Goal: Transaction & Acquisition: Purchase product/service

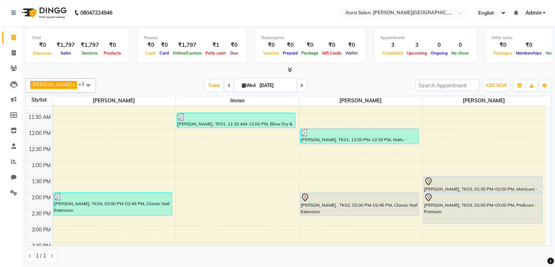
scroll to position [73, 0]
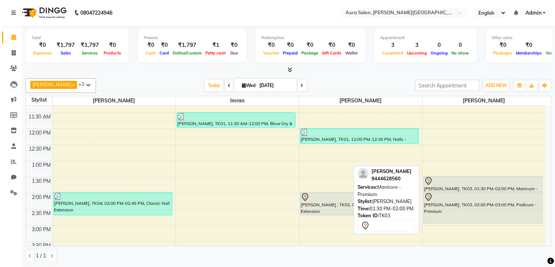
click at [465, 184] on div "[PERSON_NAME], TK03, 01:30 PM-02:00 PM, Manicure - Premium" at bounding box center [483, 183] width 119 height 15
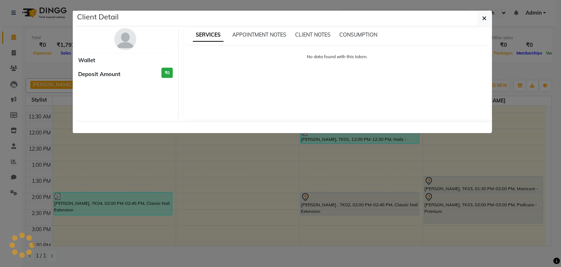
select select "7"
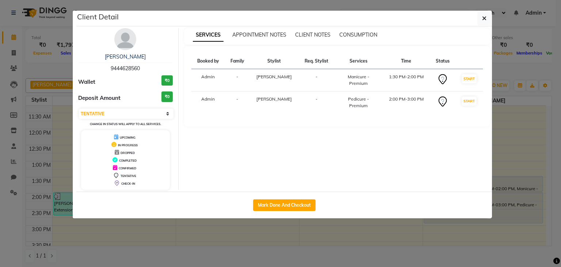
click at [327, 236] on ngb-modal-window "Client Detail [PERSON_NAME] 9444628560 Wallet ₹0 Deposit Amount ₹0 Select IN SE…" at bounding box center [280, 133] width 561 height 267
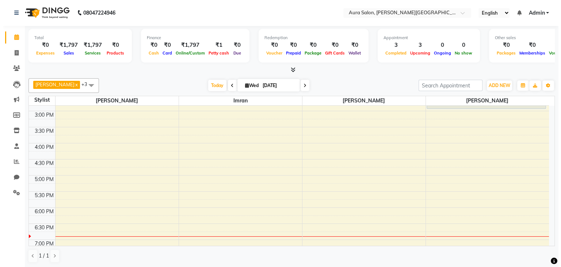
scroll to position [146, 0]
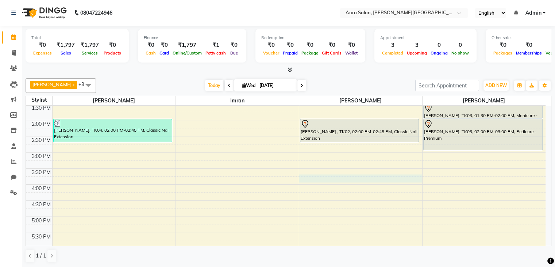
click at [344, 176] on div "9:00 AM 9:30 AM 10:00 AM 10:30 AM 11:00 AM 11:30 AM 12:00 PM 12:30 PM 1:00 PM 1…" at bounding box center [286, 151] width 520 height 385
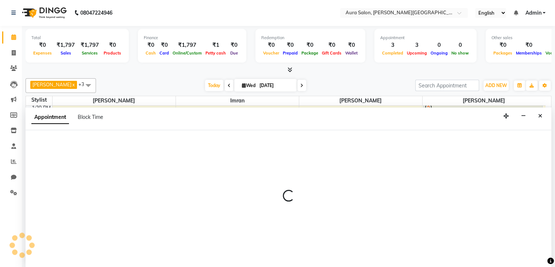
select select "66363"
select select "tentative"
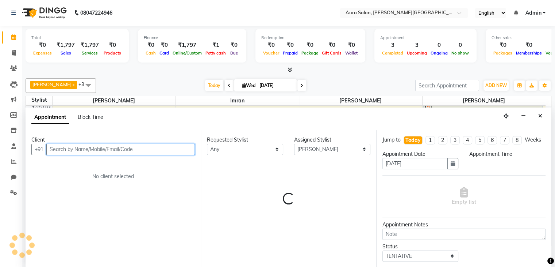
select select "945"
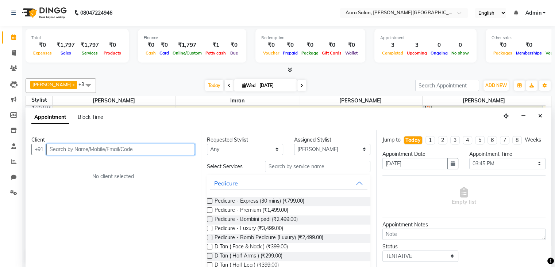
click at [145, 148] on input "text" at bounding box center [120, 149] width 149 height 11
paste input "877 828 9267"
type input "877 828 9267"
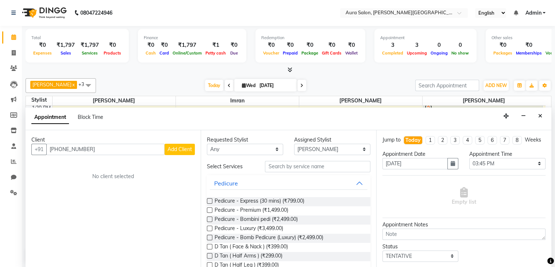
click at [182, 150] on span "Add Client" at bounding box center [180, 149] width 24 height 7
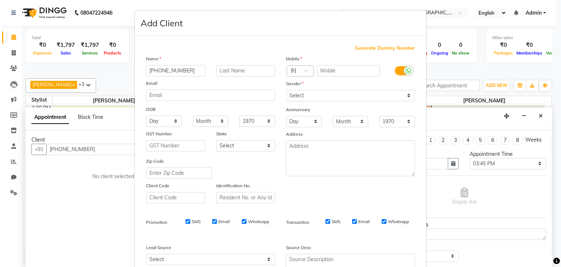
drag, startPoint x: 177, startPoint y: 72, endPoint x: 142, endPoint y: 67, distance: 36.2
click at [142, 67] on div "877 828 9267" at bounding box center [176, 70] width 70 height 11
click at [198, 68] on input "877 828 9267" at bounding box center [175, 70] width 59 height 11
drag, startPoint x: 179, startPoint y: 70, endPoint x: 140, endPoint y: 67, distance: 39.2
click at [141, 67] on div "877 828 9267" at bounding box center [176, 70] width 70 height 11
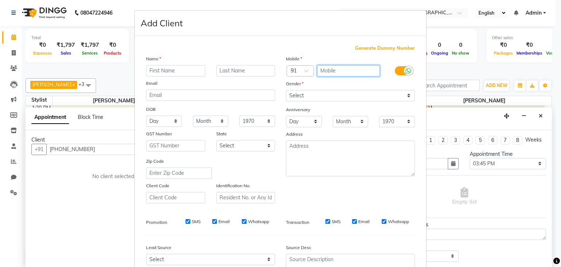
paste input "877 828 9267"
type input "877 828 9267"
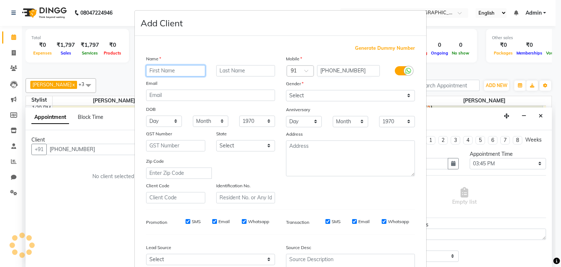
click at [188, 68] on input "text" at bounding box center [175, 70] width 59 height 11
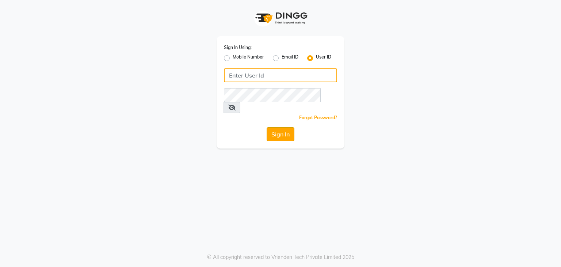
type input "sharukh123"
click at [285, 127] on button "Sign In" at bounding box center [281, 134] width 28 height 14
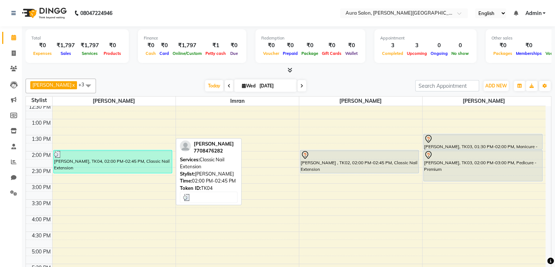
scroll to position [73, 0]
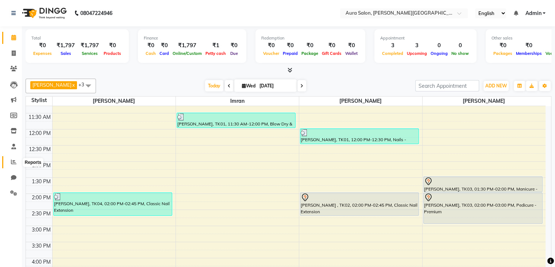
drag, startPoint x: 13, startPoint y: 163, endPoint x: 15, endPoint y: 154, distance: 9.1
click at [13, 162] on icon at bounding box center [13, 161] width 5 height 5
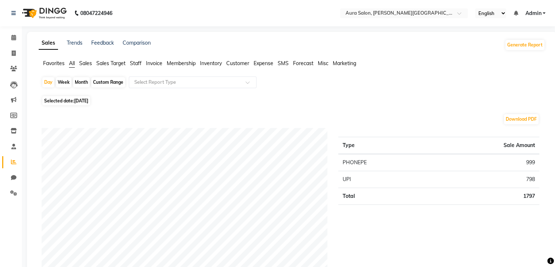
click at [57, 79] on div "Week" at bounding box center [64, 82] width 16 height 10
select select "9"
select select "2025"
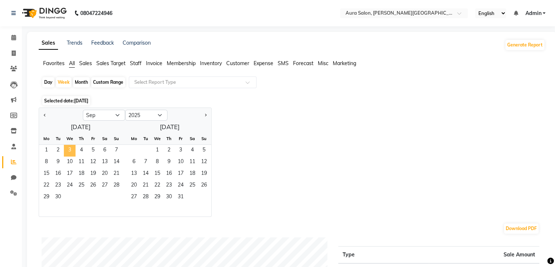
click at [70, 145] on span "3" at bounding box center [70, 151] width 12 height 12
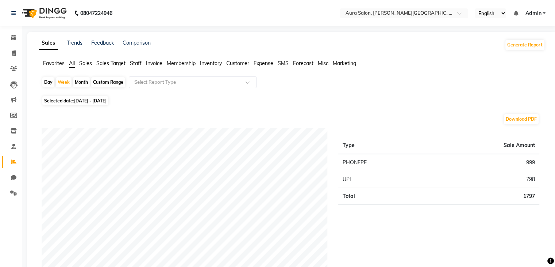
click at [77, 82] on div "Month" at bounding box center [81, 82] width 17 height 10
select select "9"
select select "2025"
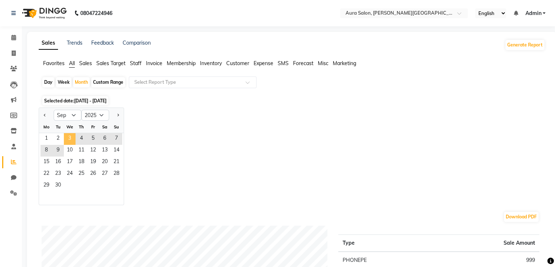
click at [67, 141] on span "3" at bounding box center [70, 139] width 12 height 12
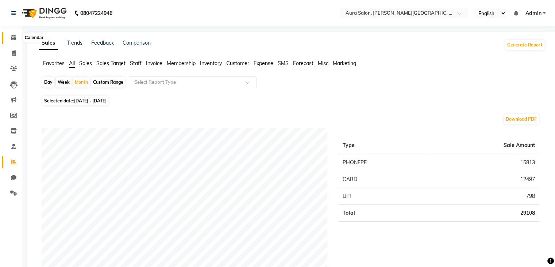
click at [13, 38] on icon at bounding box center [13, 37] width 5 height 5
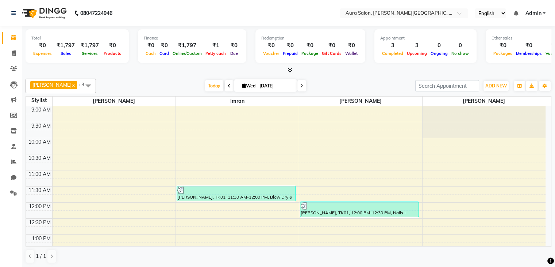
click at [2, 32] on link "Calendar" at bounding box center [11, 38] width 18 height 12
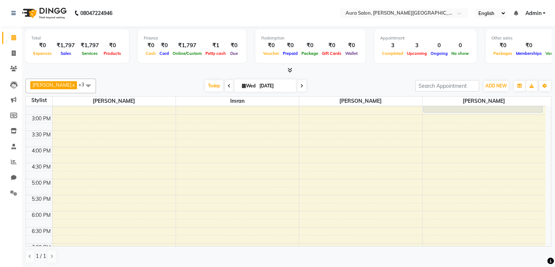
scroll to position [242, 0]
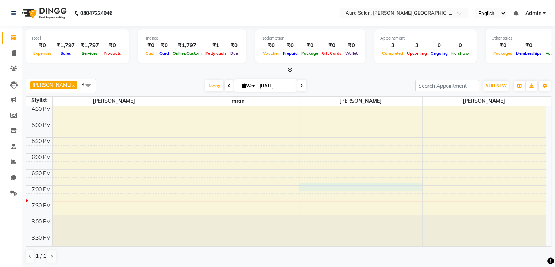
click at [310, 182] on div "9:00 AM 9:30 AM 10:00 AM 10:30 AM 11:00 AM 11:30 AM 12:00 PM 12:30 PM 1:00 PM 1…" at bounding box center [286, 56] width 520 height 385
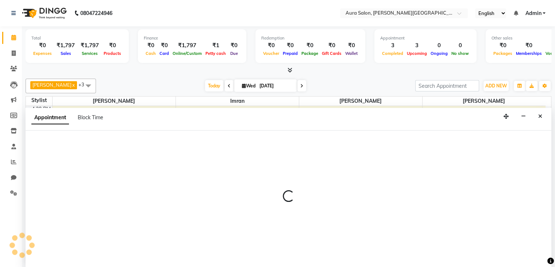
select select "66363"
select select "1140"
select select "tentative"
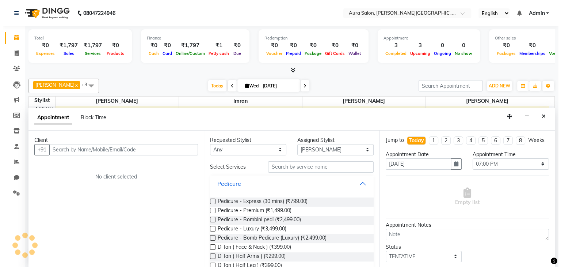
scroll to position [0, 0]
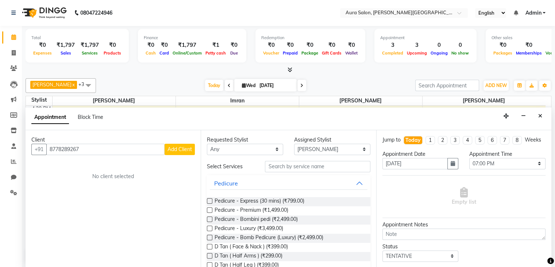
type input "8778289267"
click at [181, 153] on button "Add Client" at bounding box center [180, 149] width 30 height 11
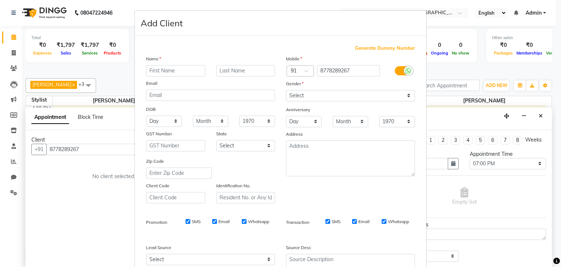
click at [161, 66] on input "text" at bounding box center [175, 70] width 59 height 11
type input "[PERSON_NAME]"
click at [314, 93] on select "Select [DEMOGRAPHIC_DATA] [DEMOGRAPHIC_DATA] Other Prefer Not To Say" at bounding box center [350, 95] width 129 height 11
select select "[DEMOGRAPHIC_DATA]"
click at [286, 90] on select "Select [DEMOGRAPHIC_DATA] [DEMOGRAPHIC_DATA] Other Prefer Not To Say" at bounding box center [350, 95] width 129 height 11
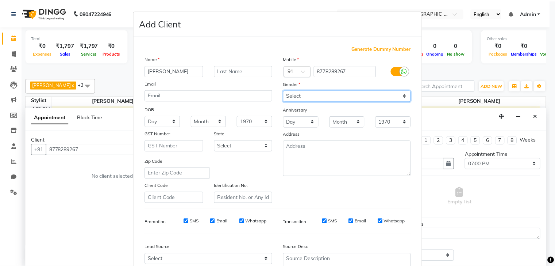
scroll to position [74, 0]
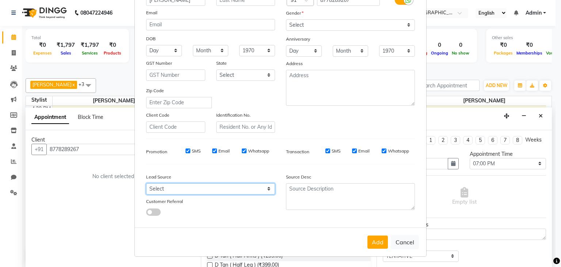
click at [189, 184] on select "Select Walk-in Referral Internet Friend Word of Mouth Advertisement Facebook Ju…" at bounding box center [210, 188] width 129 height 11
select select "50671"
click at [146, 183] on select "Select Walk-in Referral Internet Friend Word of Mouth Advertisement Facebook Ju…" at bounding box center [210, 188] width 129 height 11
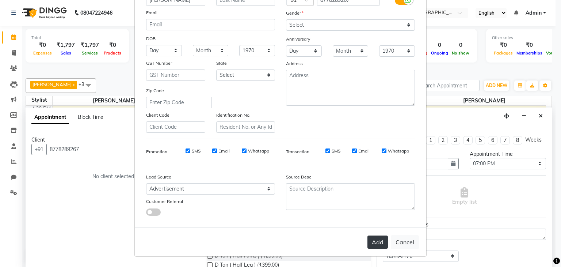
click at [371, 236] on button "Add" at bounding box center [377, 241] width 20 height 13
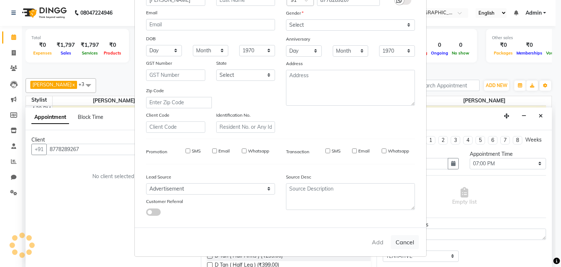
select select
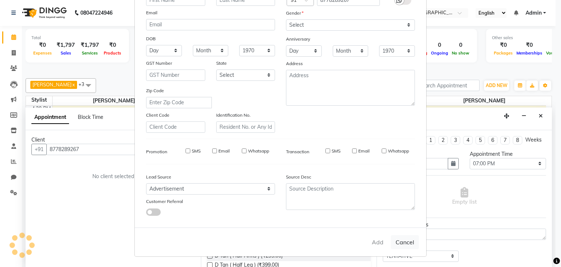
select select
checkbox input "false"
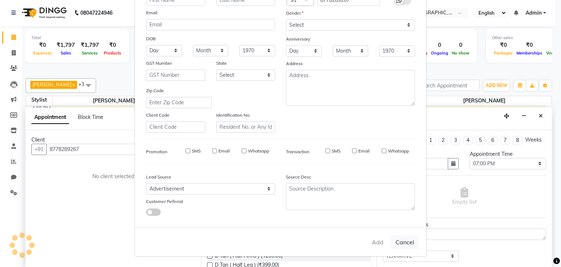
checkbox input "false"
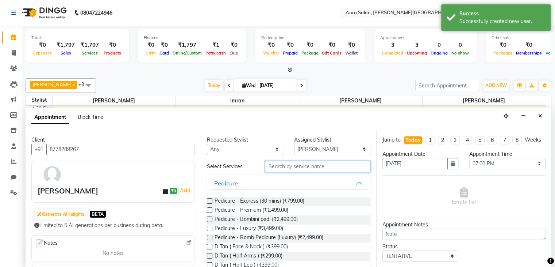
click at [282, 161] on input "text" at bounding box center [317, 166] width 105 height 11
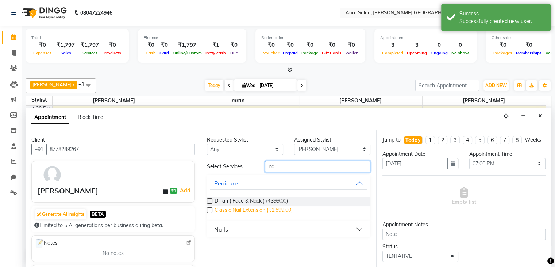
type input "na"
click at [274, 211] on span "Classic Nail Extension (₹1,599.00)" at bounding box center [254, 210] width 78 height 9
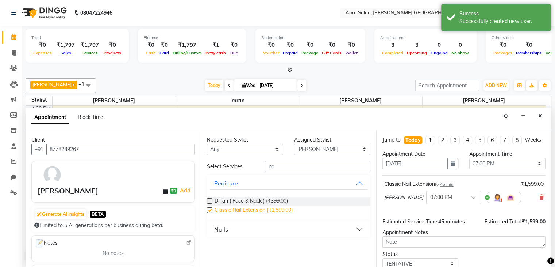
checkbox input "false"
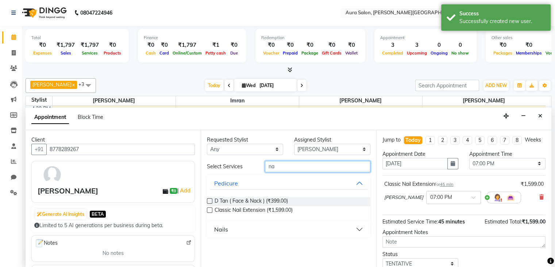
click at [296, 166] on input "na" at bounding box center [317, 166] width 105 height 11
type input "n"
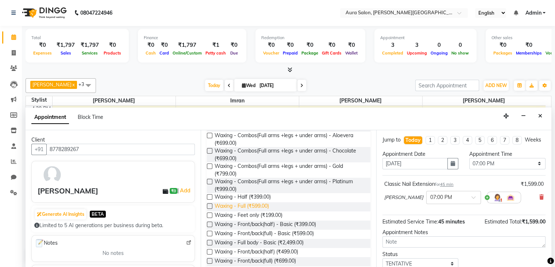
scroll to position [238, 0]
type input "waxi"
click at [260, 177] on span "Waxing - Combos(Full arms +legs + under arms) - Gold (₹799.00)" at bounding box center [290, 170] width 150 height 15
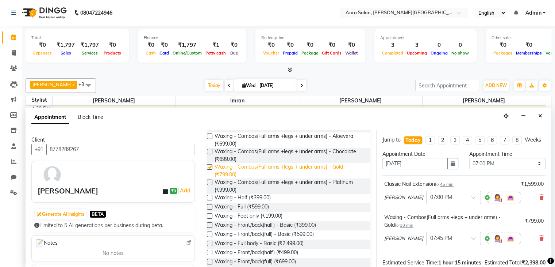
checkbox input "false"
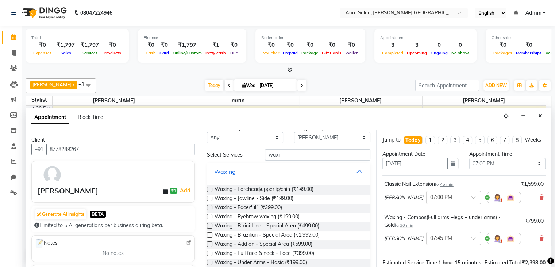
scroll to position [0, 0]
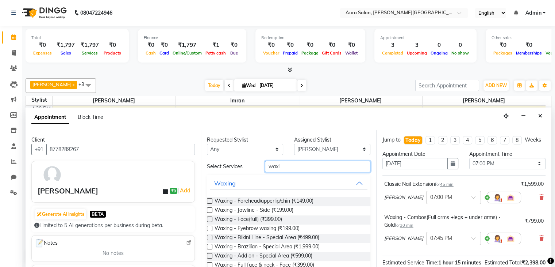
click at [289, 169] on input "waxi" at bounding box center [317, 166] width 105 height 11
type input "w"
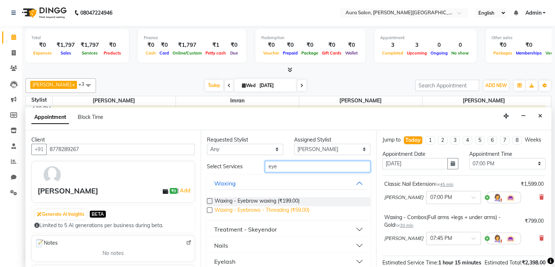
type input "eye"
click at [294, 206] on span "Waxing - Eyebrows - Threading (₹59.00)" at bounding box center [262, 210] width 95 height 9
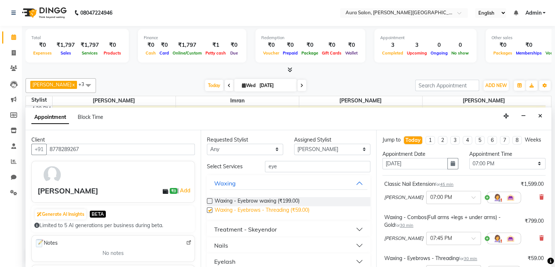
checkbox input "false"
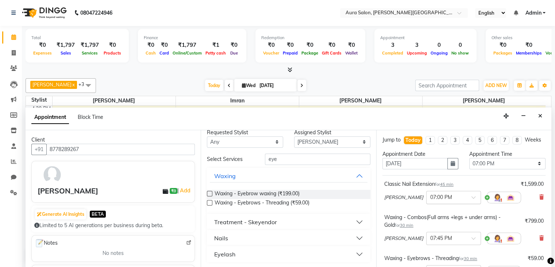
scroll to position [136, 0]
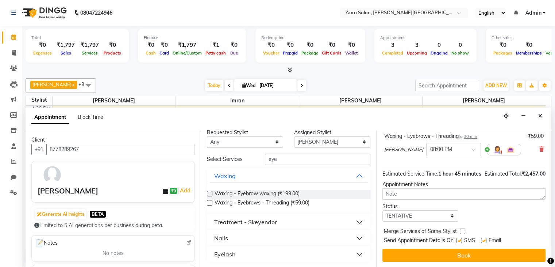
click at [418, 264] on div "Jump to [DATE] 1 2 3 4 5 6 7 8 Weeks Appointment Date [DATE] Appointment Time S…" at bounding box center [464, 198] width 175 height 137
click at [418, 261] on div "Jump to [DATE] 1 2 3 4 5 6 7 8 Weeks Appointment Date [DATE] Appointment Time S…" at bounding box center [464, 198] width 175 height 137
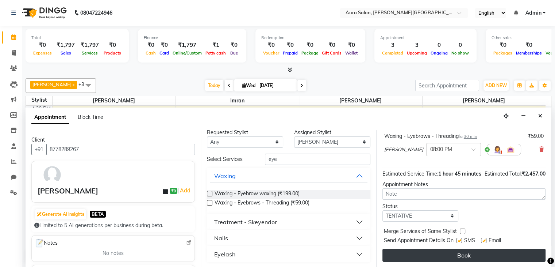
click at [418, 256] on button "Book" at bounding box center [464, 254] width 163 height 13
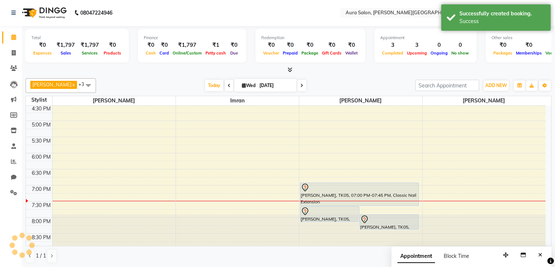
scroll to position [0, 0]
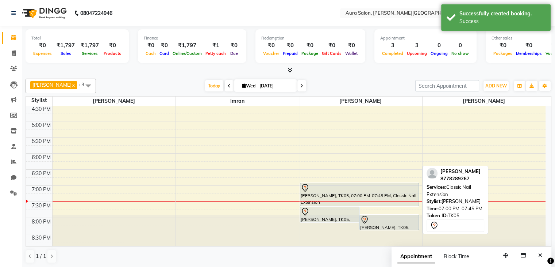
click at [303, 204] on div at bounding box center [360, 205] width 119 height 3
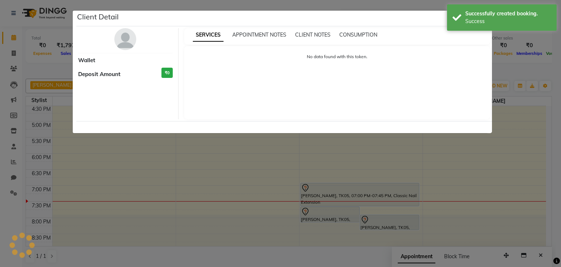
select select "7"
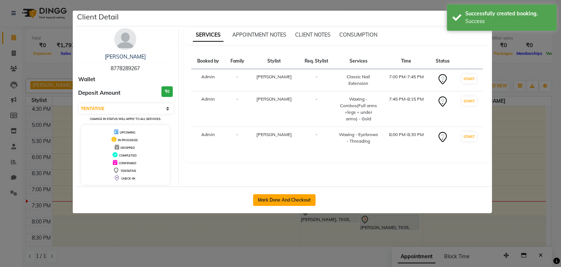
click at [290, 198] on button "Mark Done And Checkout" at bounding box center [284, 200] width 62 height 12
select select "7430"
select select "service"
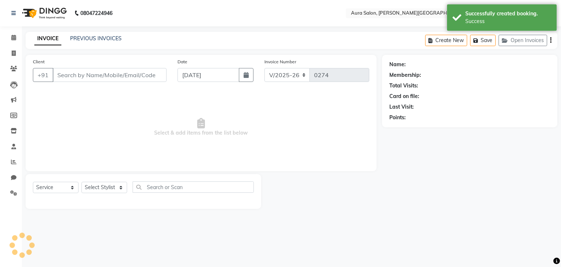
type input "8778289267"
select select "66363"
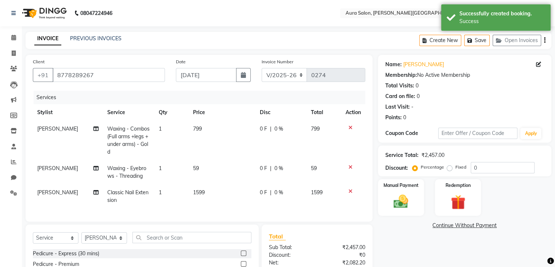
click at [262, 192] on span "0 F" at bounding box center [263, 192] width 7 height 8
select select "66363"
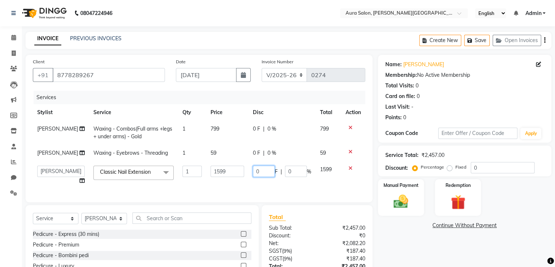
click at [263, 172] on input "0" at bounding box center [264, 170] width 22 height 11
type input "600"
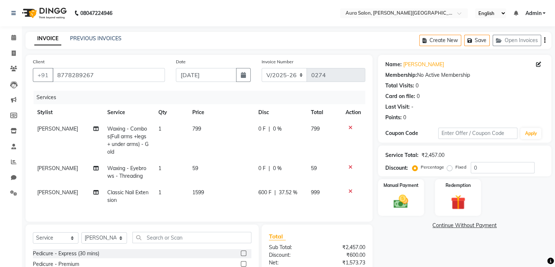
click at [279, 185] on td "600 F | 37.52 %" at bounding box center [280, 196] width 53 height 24
select select "66363"
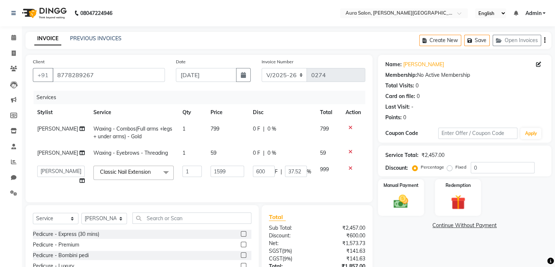
scroll to position [63, 0]
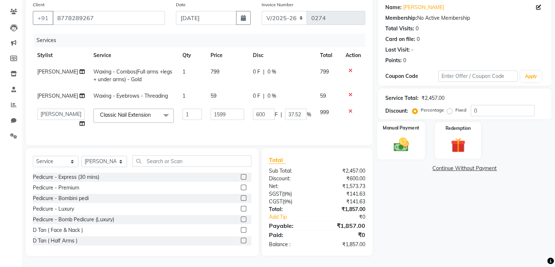
click at [401, 136] on img at bounding box center [401, 145] width 24 height 18
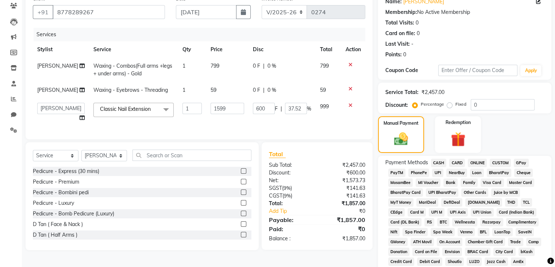
click at [437, 161] on span "CASH" at bounding box center [439, 163] width 16 height 8
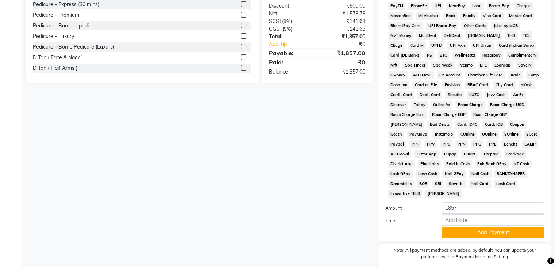
scroll to position [253, 0]
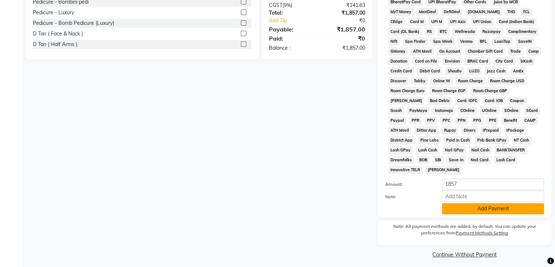
click at [454, 206] on button "Add Payment" at bounding box center [493, 208] width 102 height 11
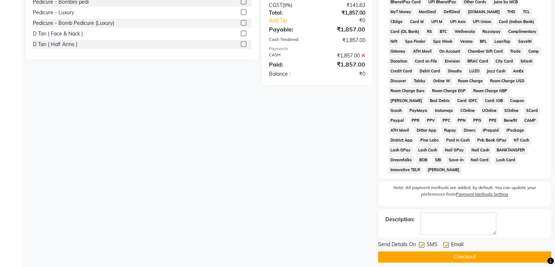
scroll to position [255, 0]
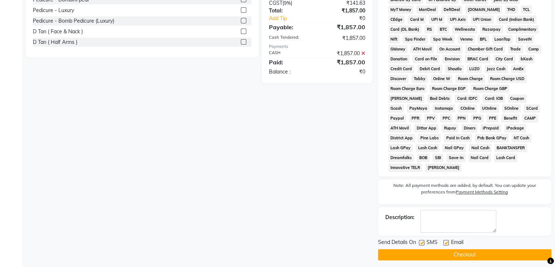
click at [407, 253] on button "Checkout" at bounding box center [464, 254] width 173 height 11
